Goal: Information Seeking & Learning: Check status

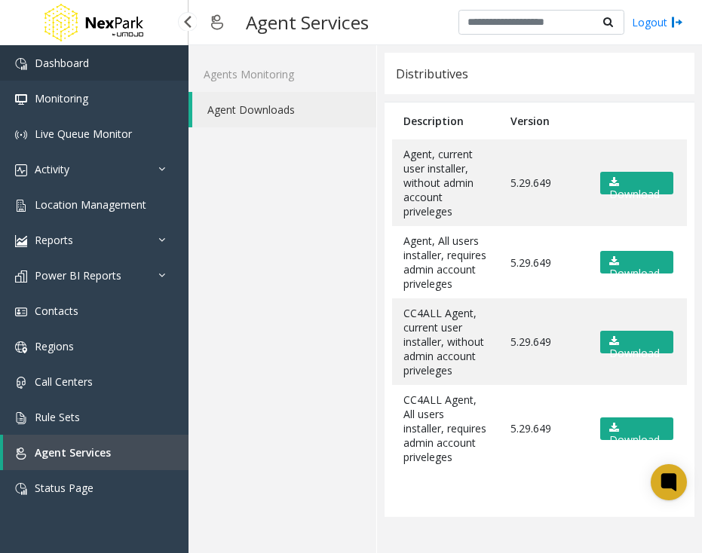
click at [66, 72] on link "Dashboard" at bounding box center [94, 62] width 188 height 35
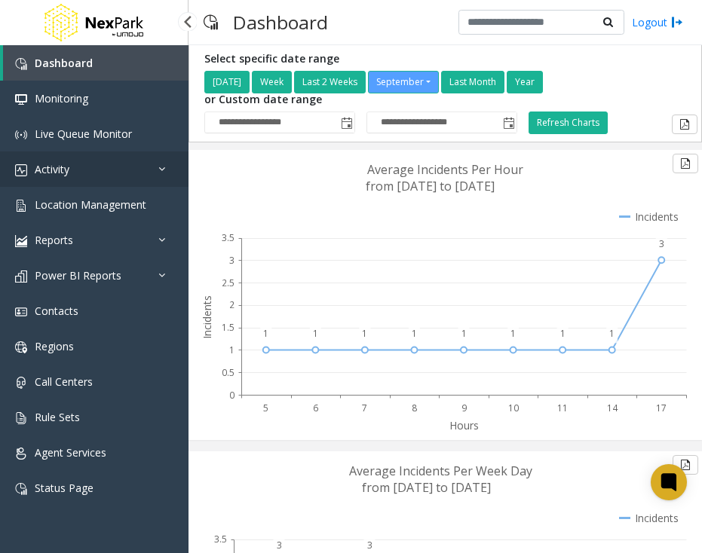
click at [76, 173] on link "Activity" at bounding box center [94, 168] width 188 height 35
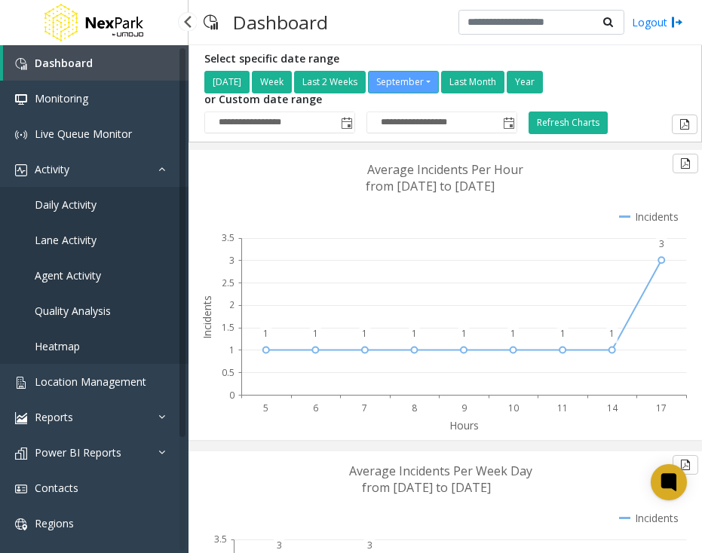
click at [84, 214] on link "Daily Activity" at bounding box center [94, 204] width 188 height 35
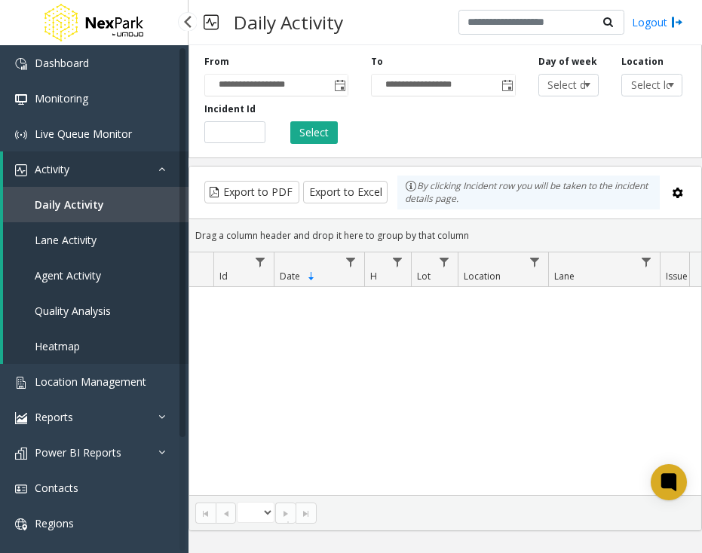
click at [76, 277] on span "Agent Activity" at bounding box center [68, 275] width 66 height 14
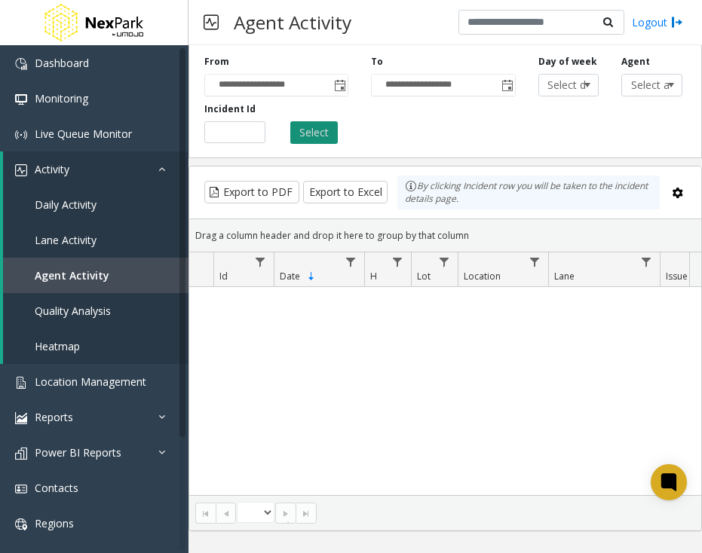
click at [314, 133] on button "Select" at bounding box center [313, 132] width 47 height 23
click at [398, 370] on div "No records available." at bounding box center [445, 391] width 512 height 209
